Goal: Navigation & Orientation: Understand site structure

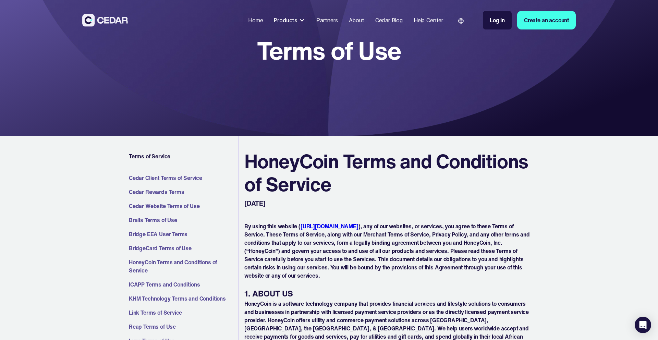
click at [346, 17] on link "About" at bounding box center [356, 20] width 21 height 15
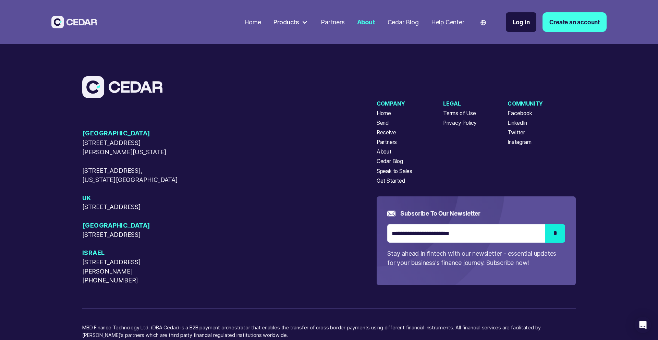
scroll to position [2413, 0]
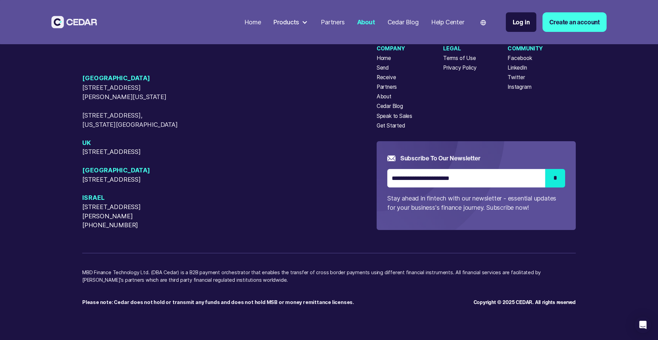
click at [277, 22] on div "Products" at bounding box center [286, 21] width 26 height 9
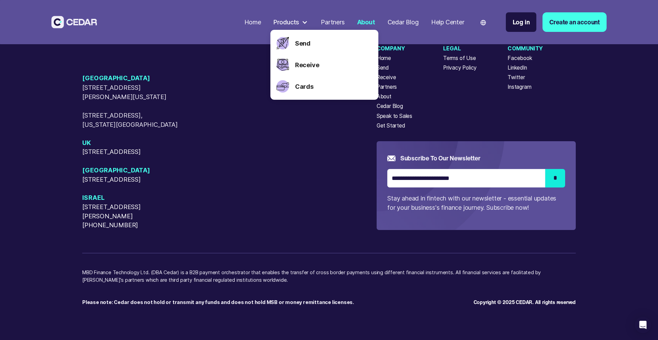
click at [250, 23] on div "Home" at bounding box center [252, 21] width 17 height 9
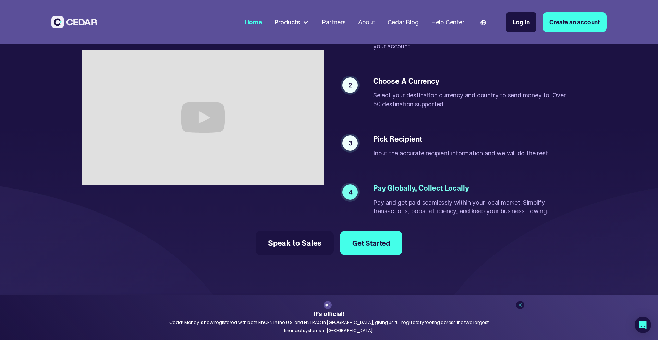
scroll to position [1626, 0]
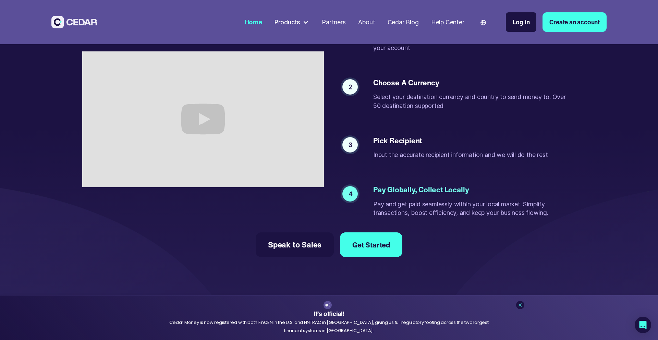
click at [294, 23] on div "Products" at bounding box center [287, 21] width 26 height 9
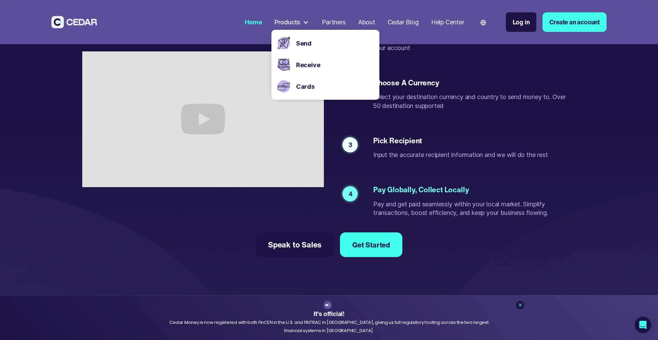
click at [330, 24] on div "Partners" at bounding box center [334, 21] width 24 height 9
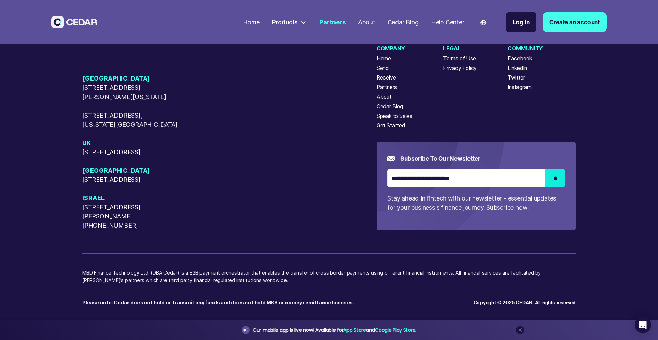
scroll to position [1958, 0]
click at [377, 97] on div "About" at bounding box center [384, 97] width 15 height 8
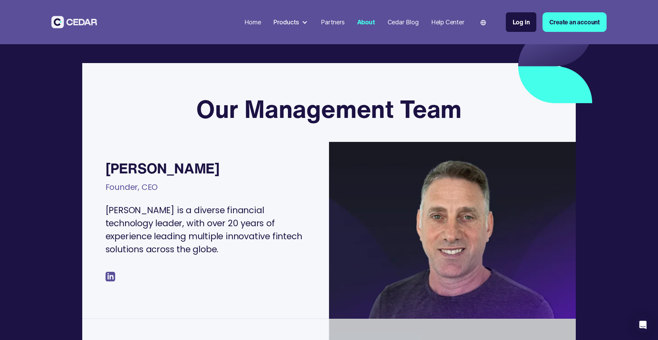
scroll to position [150, 0]
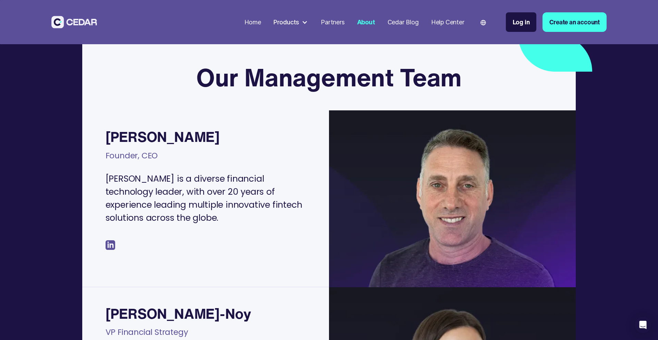
click at [109, 240] on img at bounding box center [111, 245] width 10 height 10
